Goal: Information Seeking & Learning: Learn about a topic

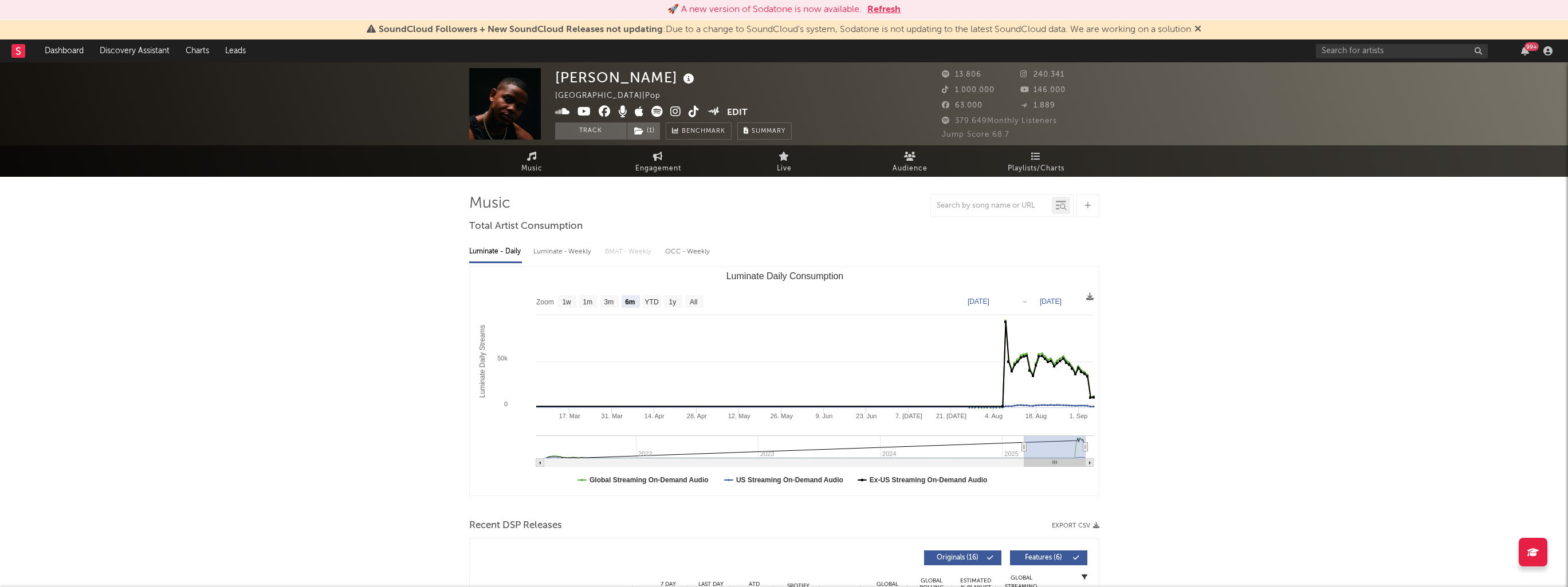
select select "6m"
click at [60, 46] on link "Dashboard" at bounding box center [64, 50] width 55 height 23
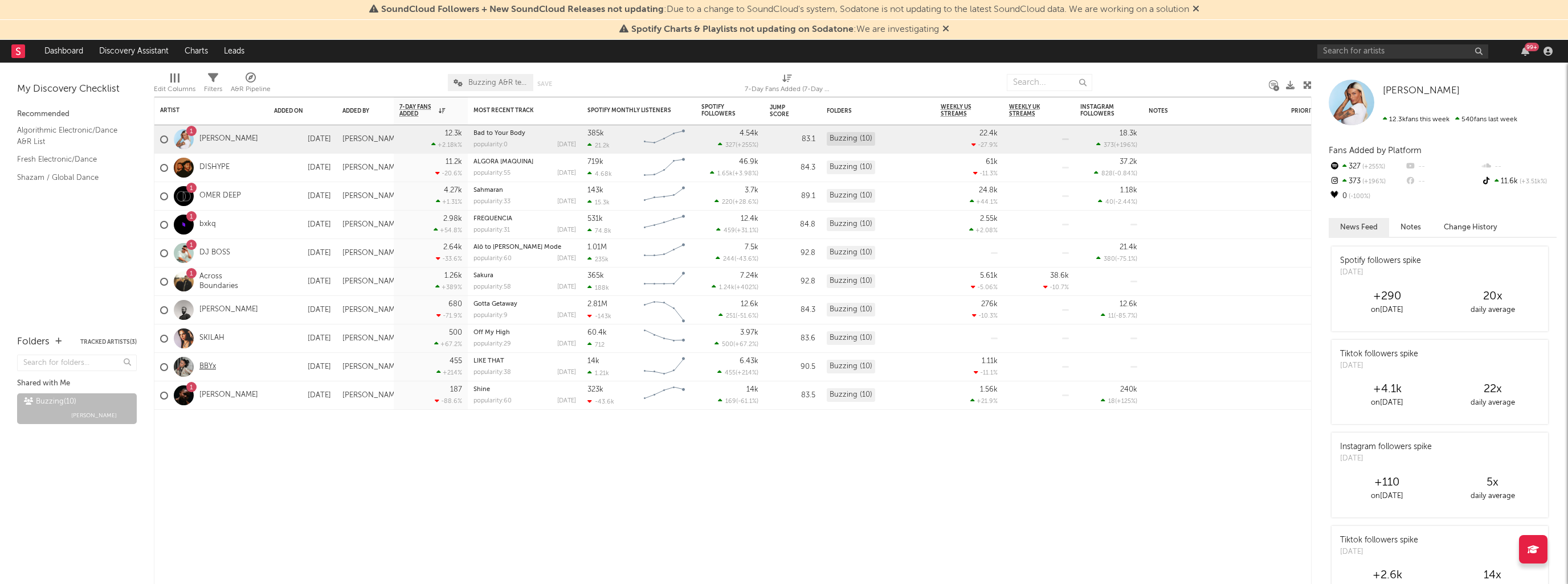
click at [208, 368] on link "BBYx" at bounding box center [207, 366] width 16 height 9
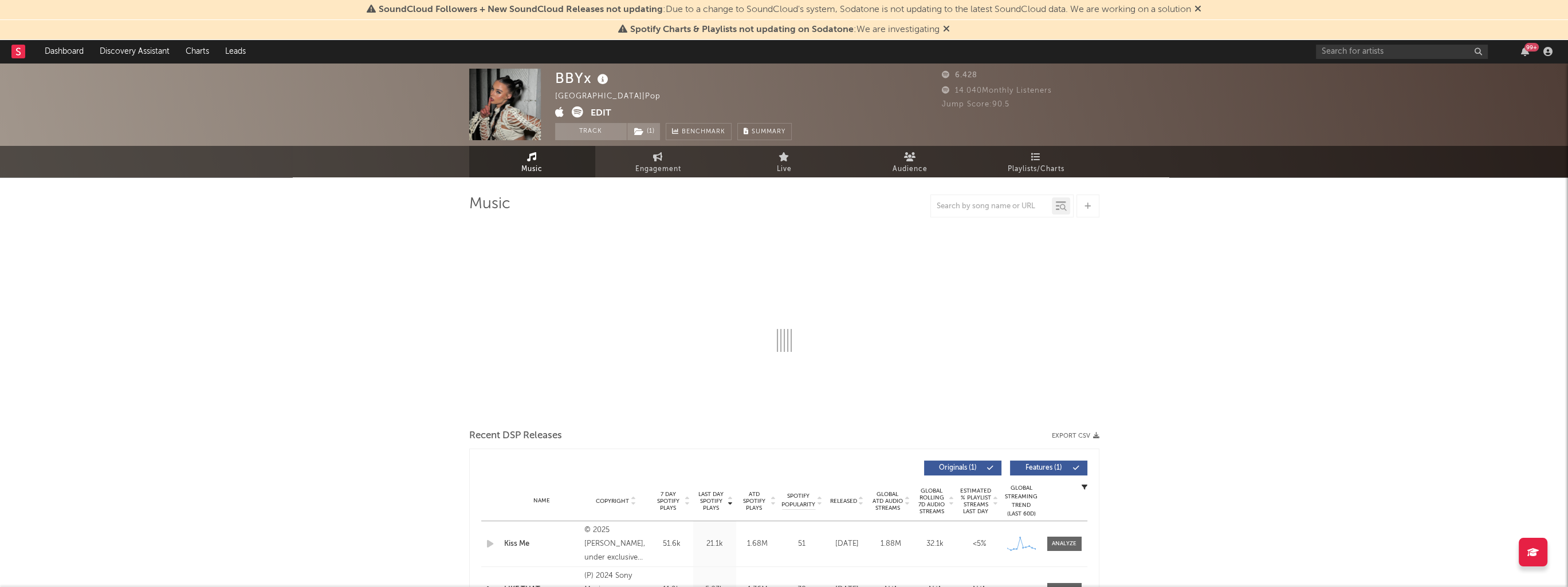
select select "6m"
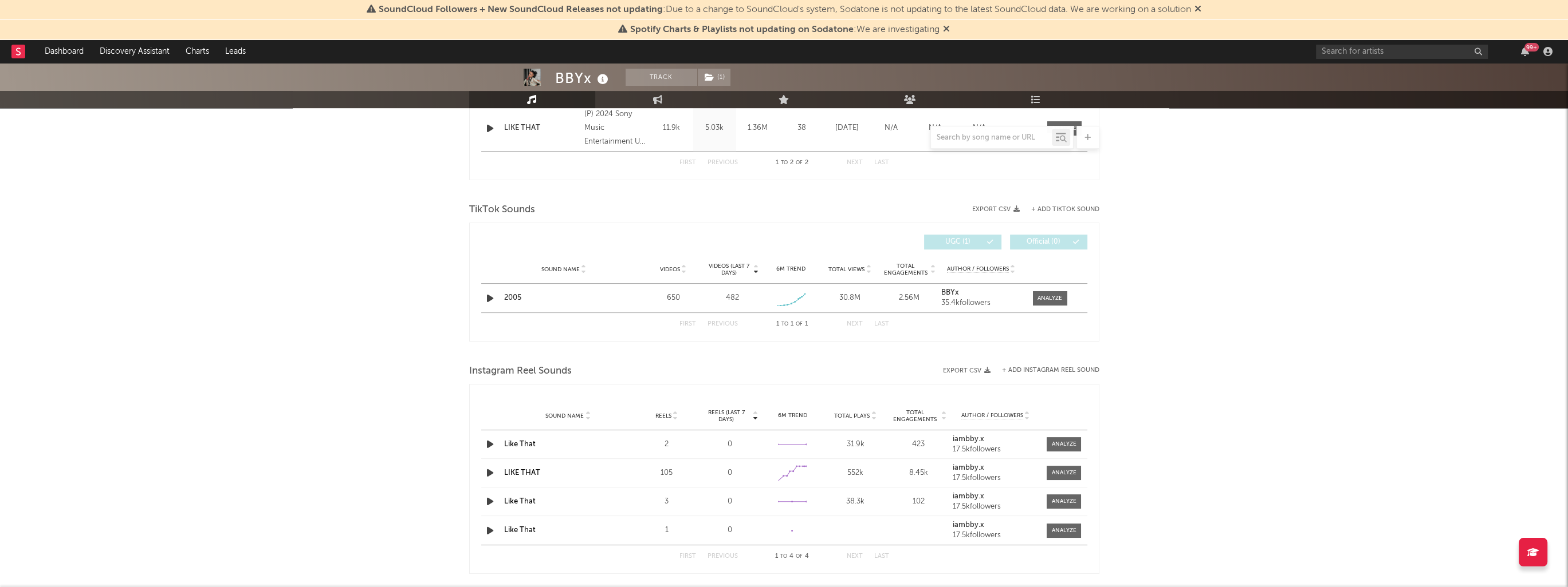
scroll to position [572, 0]
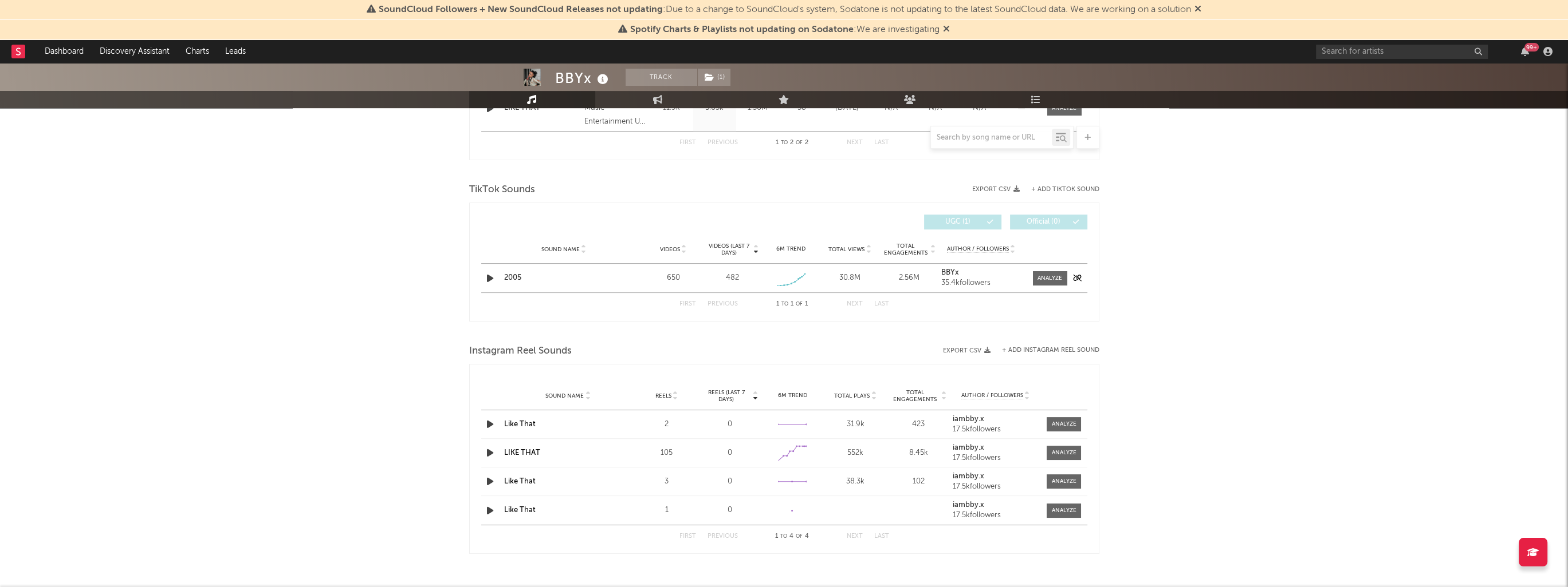
click at [488, 276] on icon "button" at bounding box center [490, 278] width 12 height 15
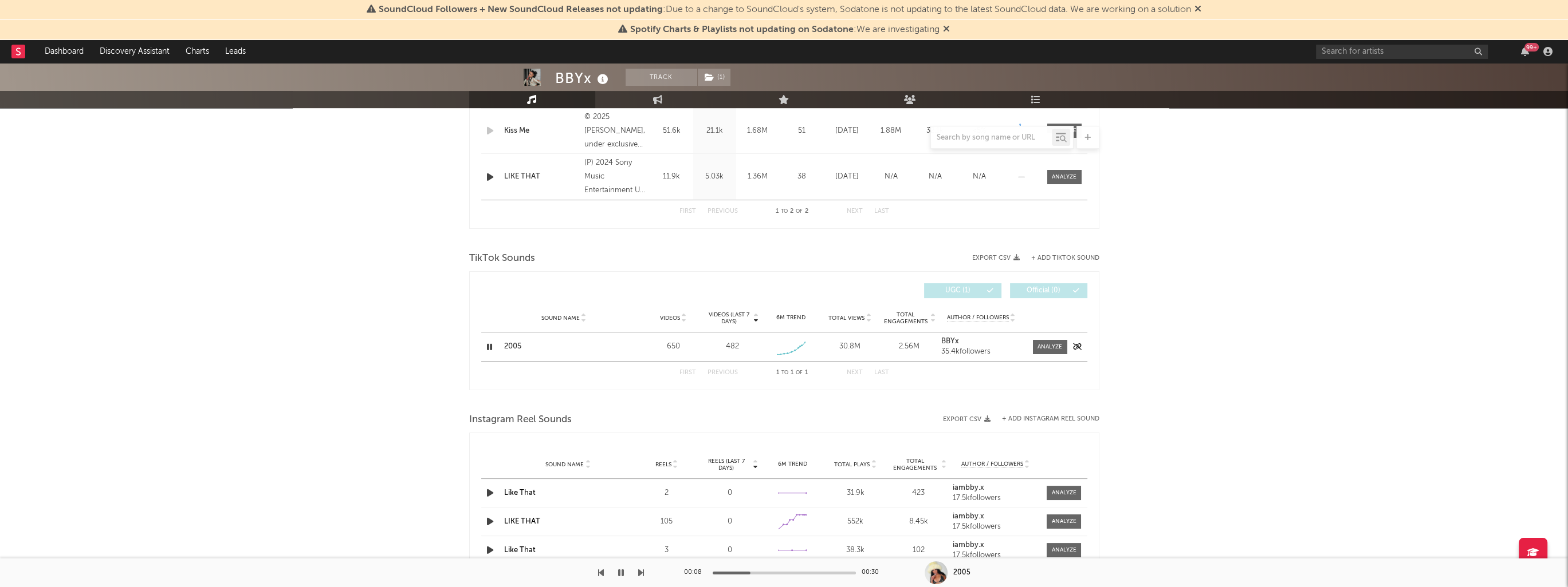
scroll to position [478, 0]
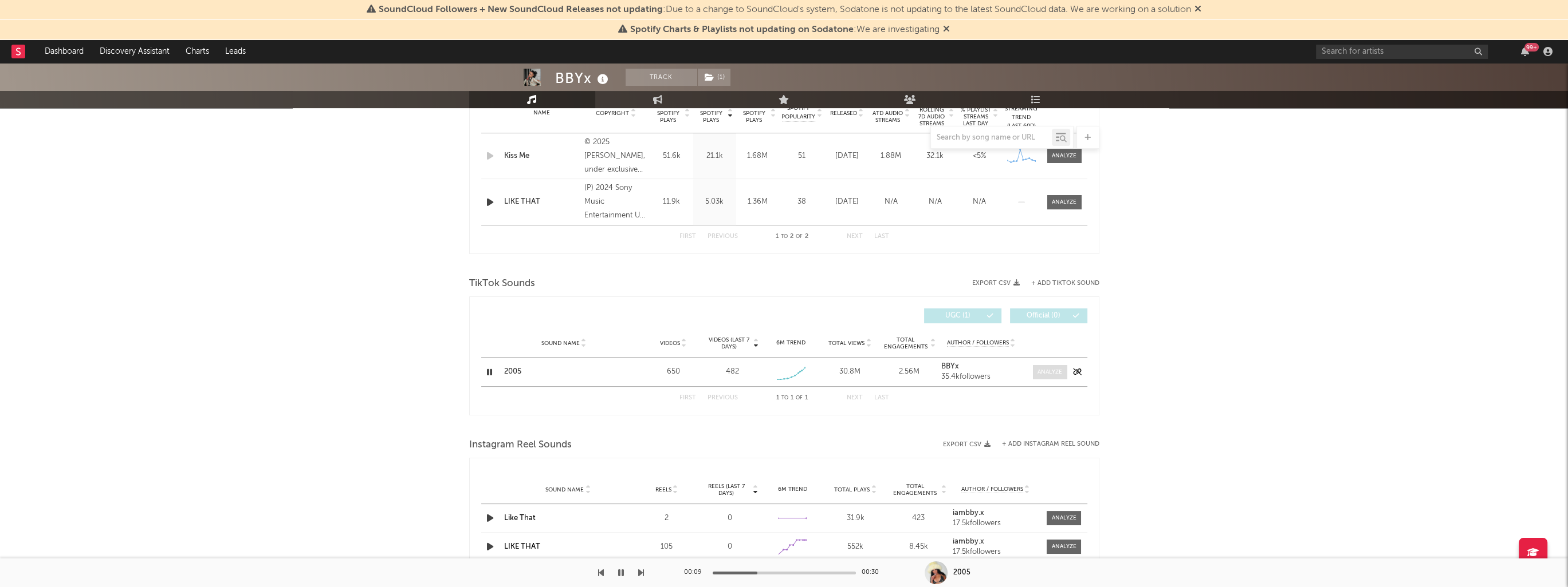
click at [1044, 376] on div at bounding box center [1050, 372] width 25 height 9
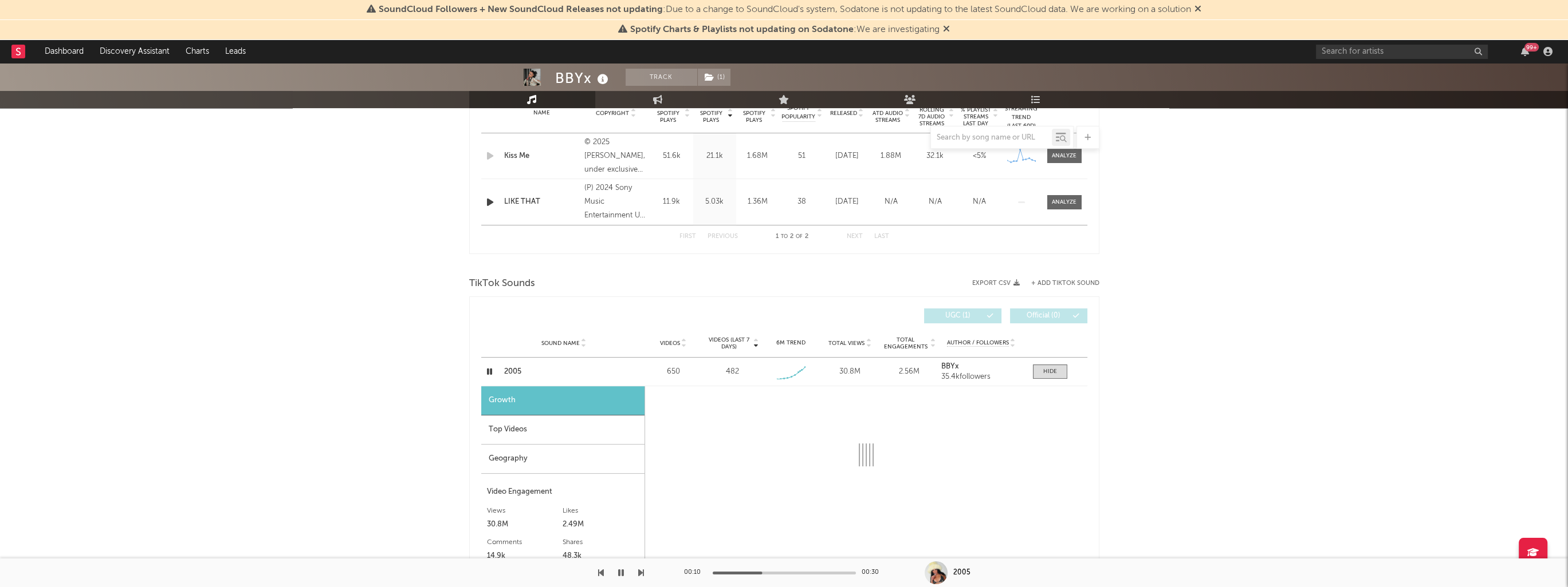
select select "1w"
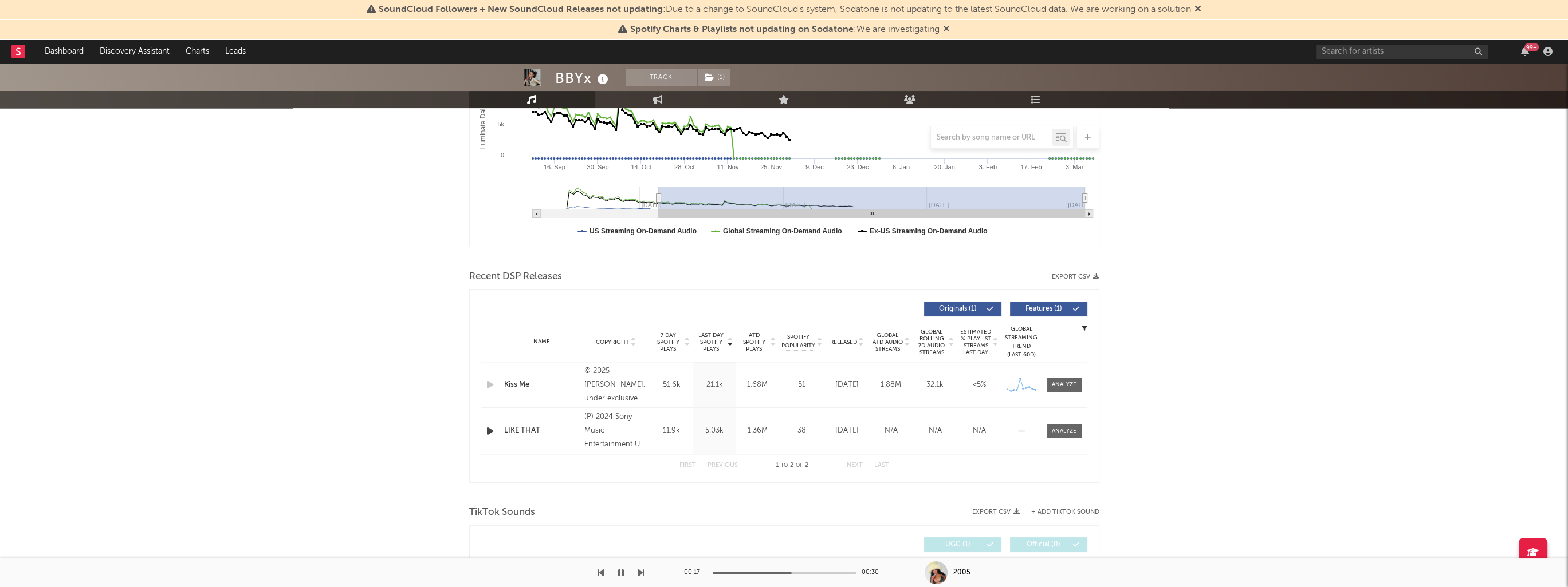
scroll to position [0, 0]
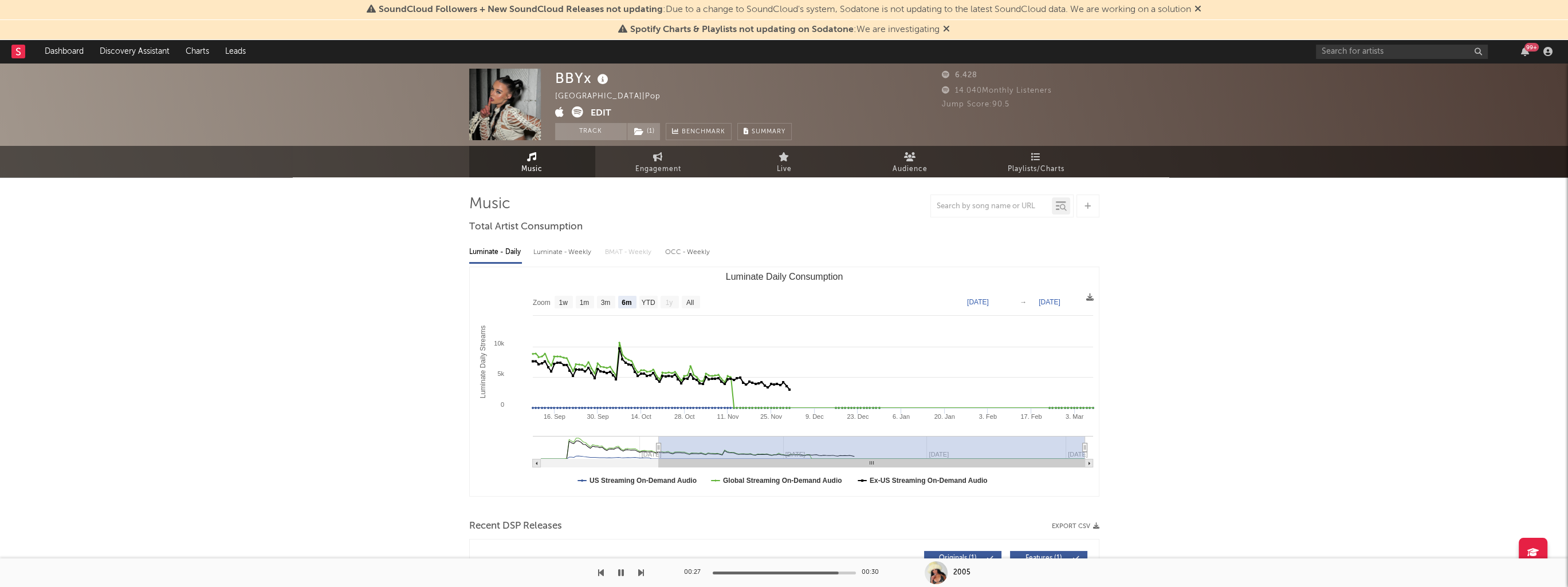
click at [621, 575] on icon "button" at bounding box center [621, 572] width 6 height 9
click at [650, 168] on span "Engagement" at bounding box center [659, 169] width 46 height 14
select select "1w"
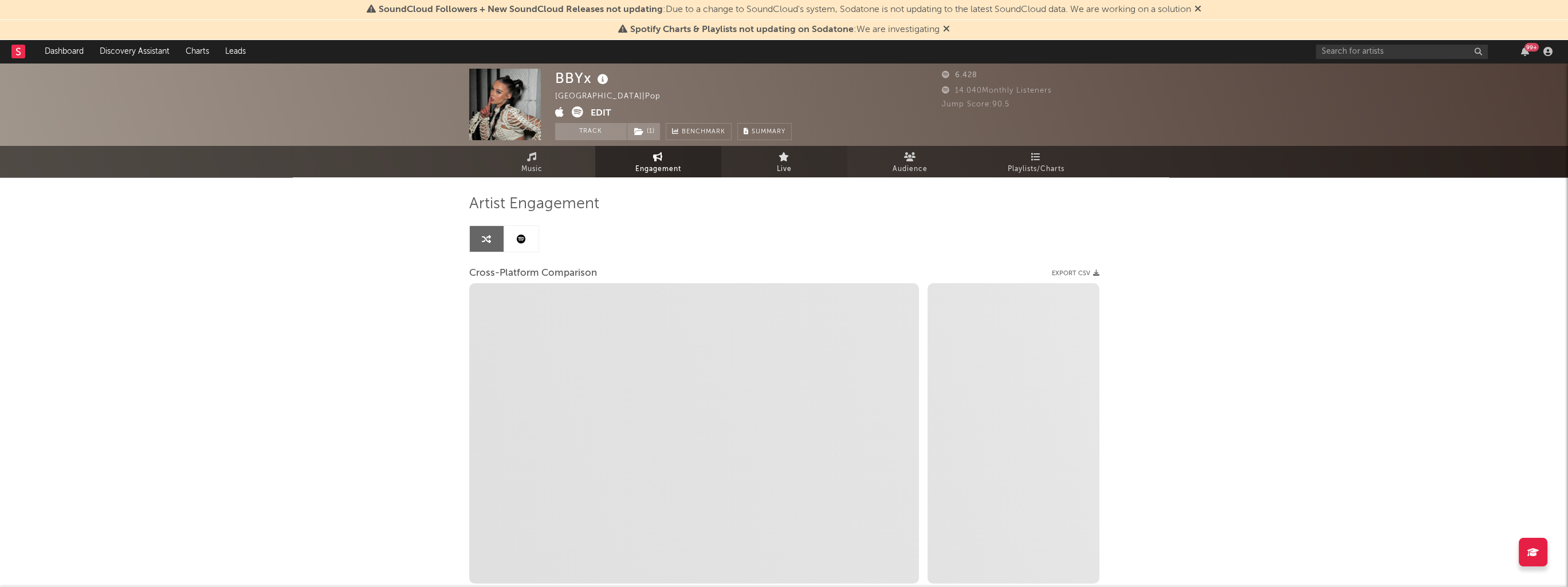
click at [790, 169] on span "Live" at bounding box center [784, 169] width 15 height 14
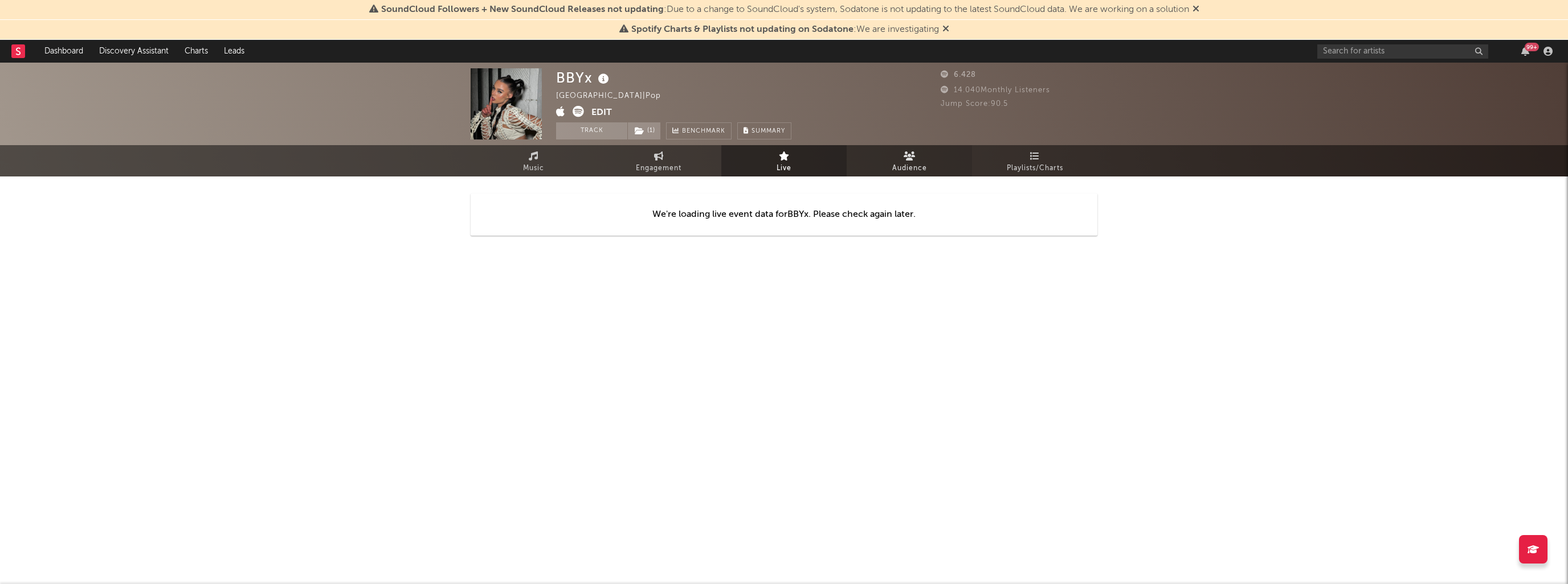
click at [900, 166] on span "Audience" at bounding box center [910, 169] width 35 height 14
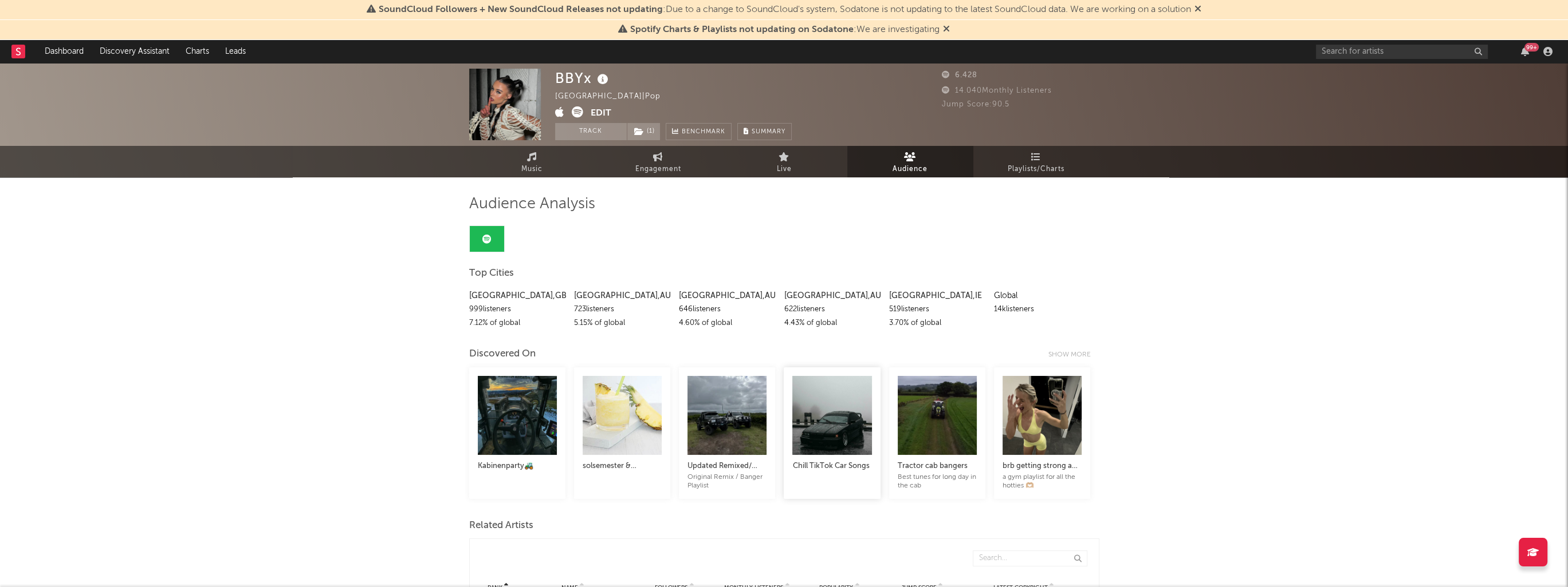
click at [831, 418] on div at bounding box center [832, 416] width 79 height 79
click at [75, 47] on link "Dashboard" at bounding box center [64, 51] width 55 height 23
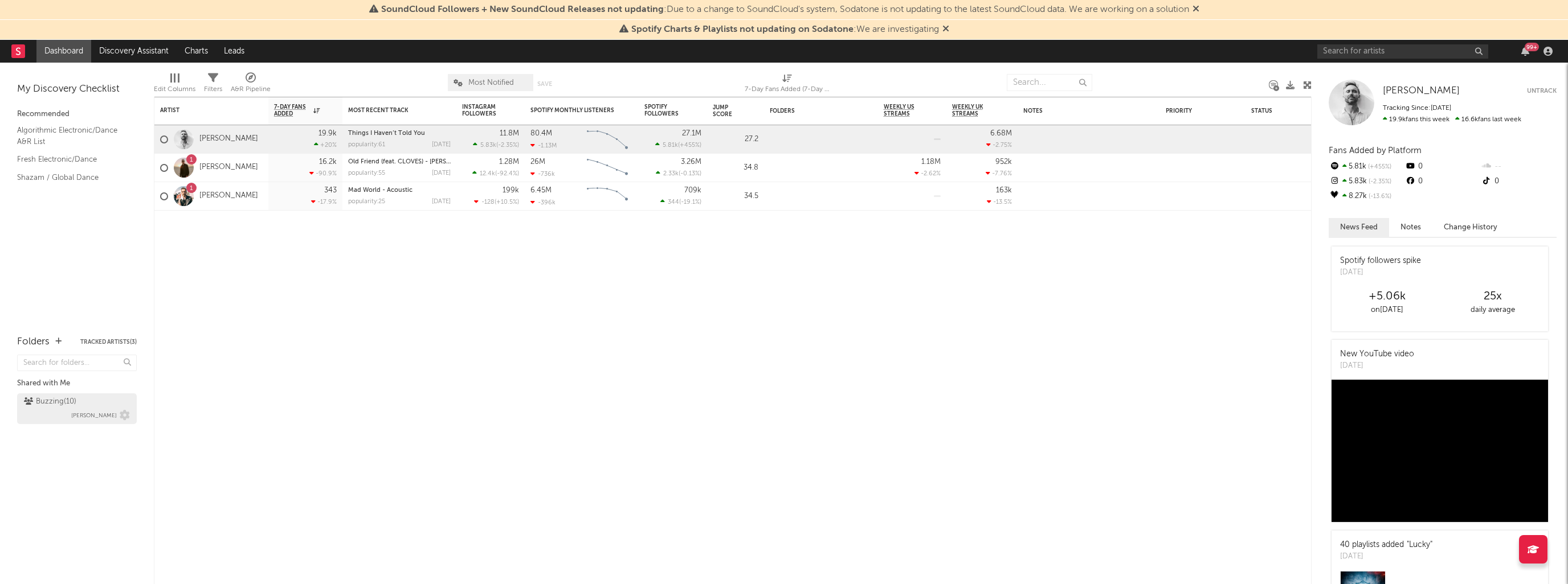
click at [57, 400] on div "Buzzing ( 10 )" at bounding box center [50, 402] width 53 height 14
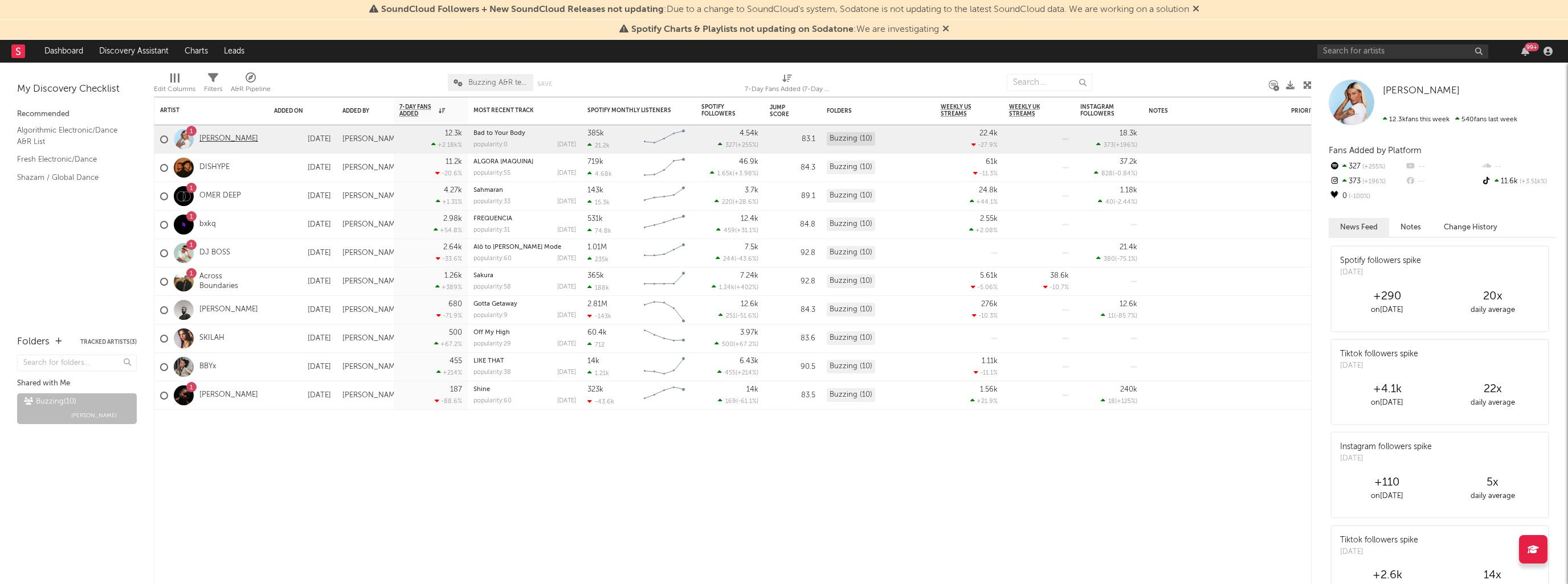
click at [206, 137] on link "[PERSON_NAME]" at bounding box center [228, 139] width 59 height 9
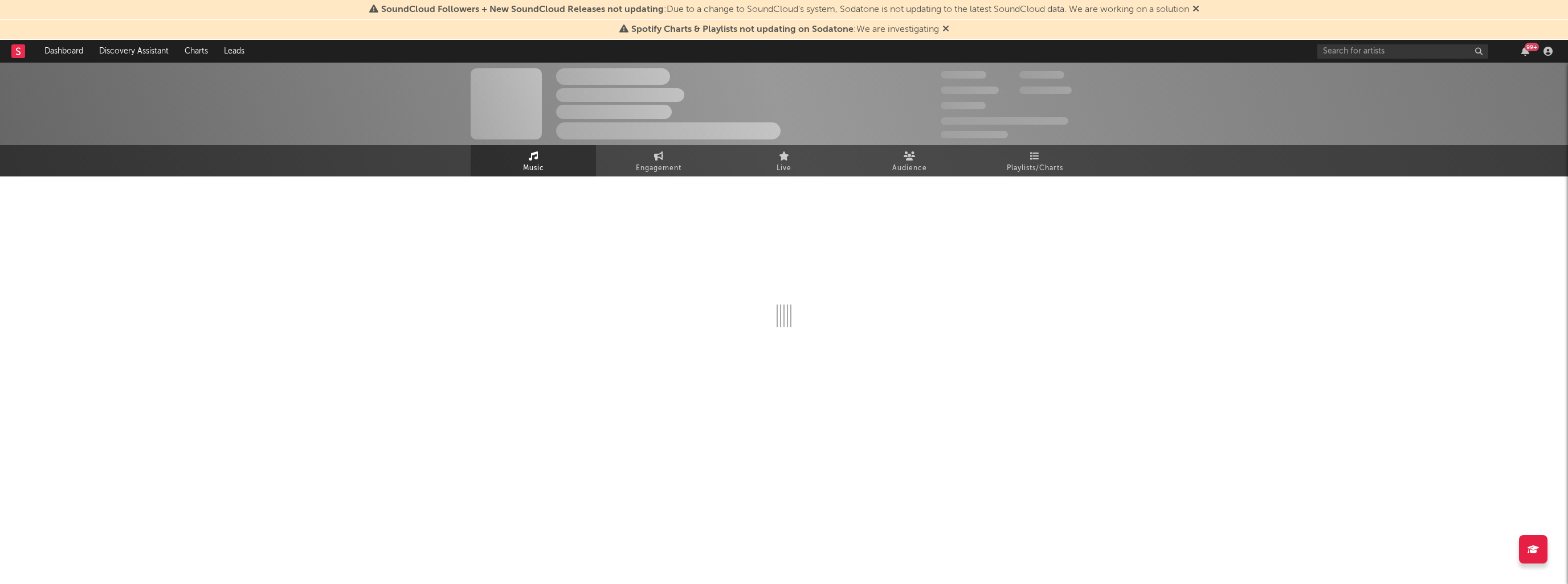
select select "1w"
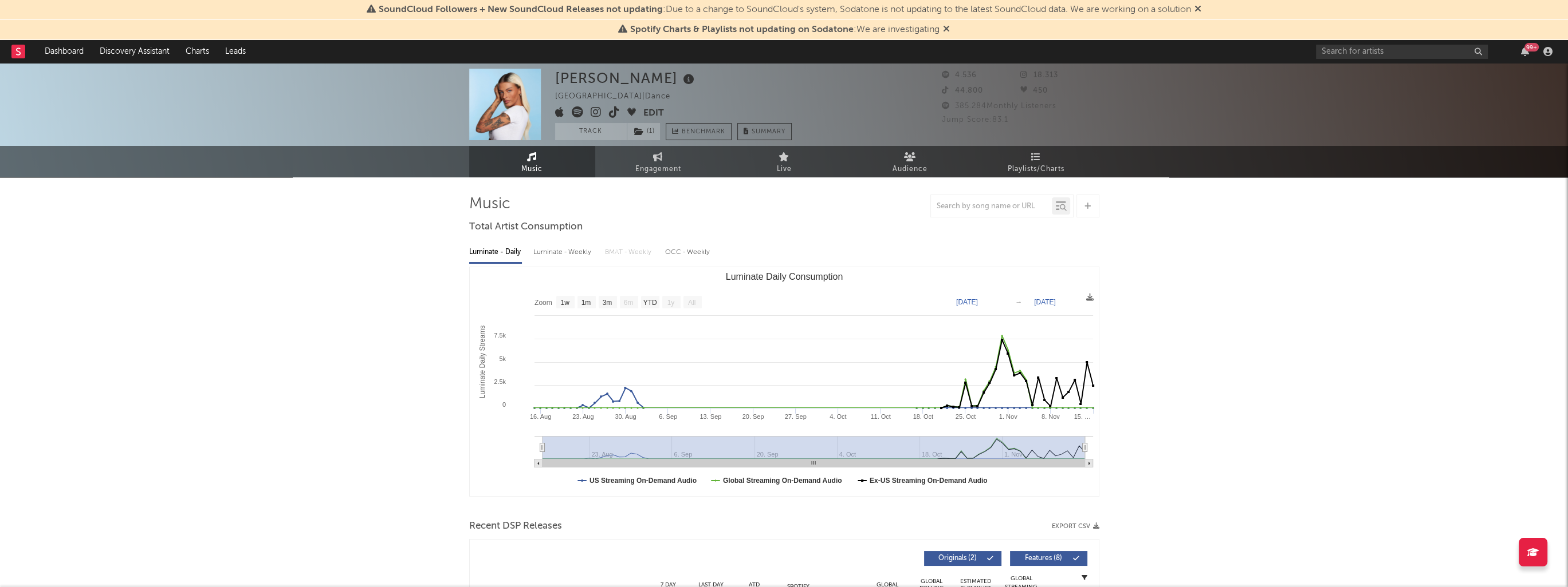
click at [948, 29] on icon at bounding box center [946, 28] width 7 height 9
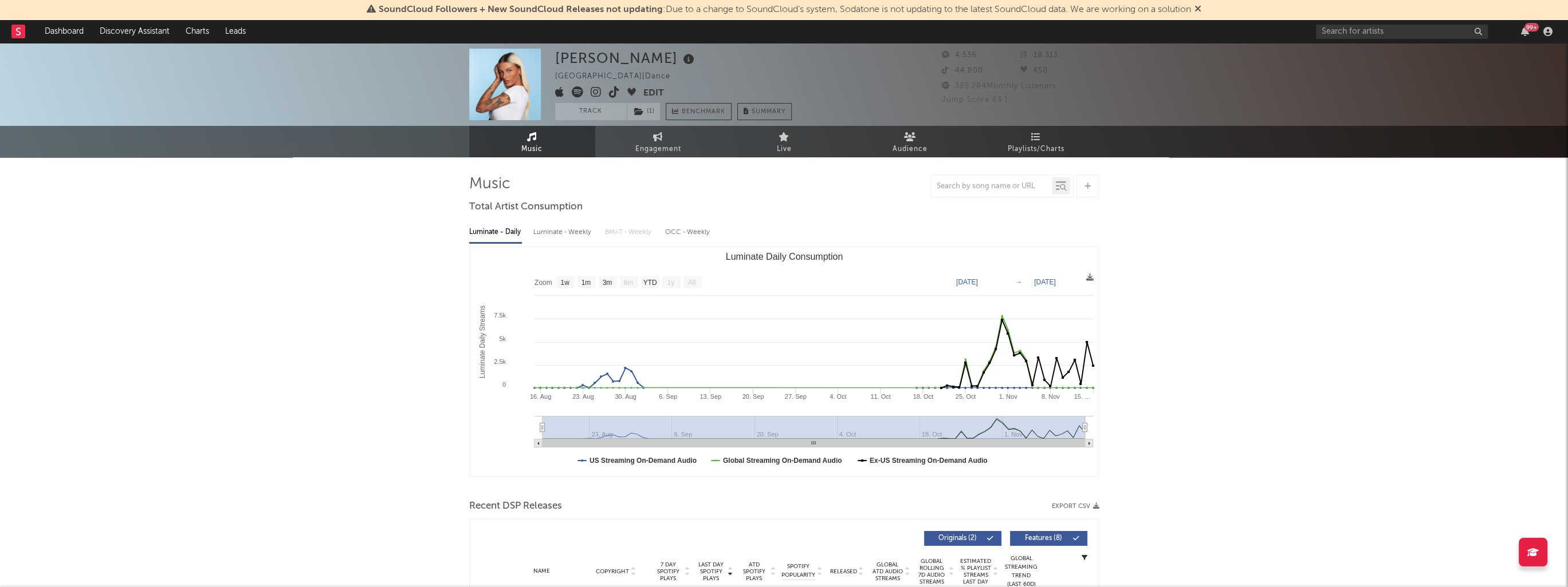
click at [1201, 5] on icon at bounding box center [1198, 9] width 7 height 9
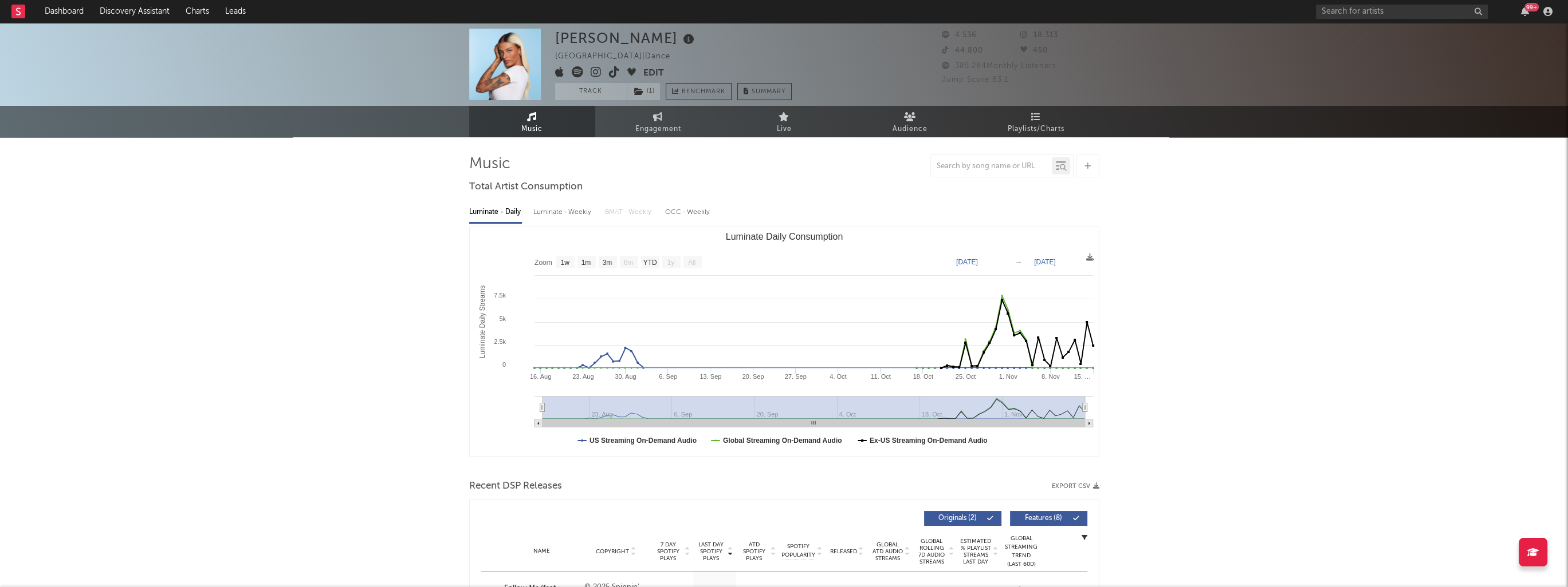
click at [593, 70] on icon at bounding box center [596, 72] width 11 height 11
